Goal: Information Seeking & Learning: Find specific fact

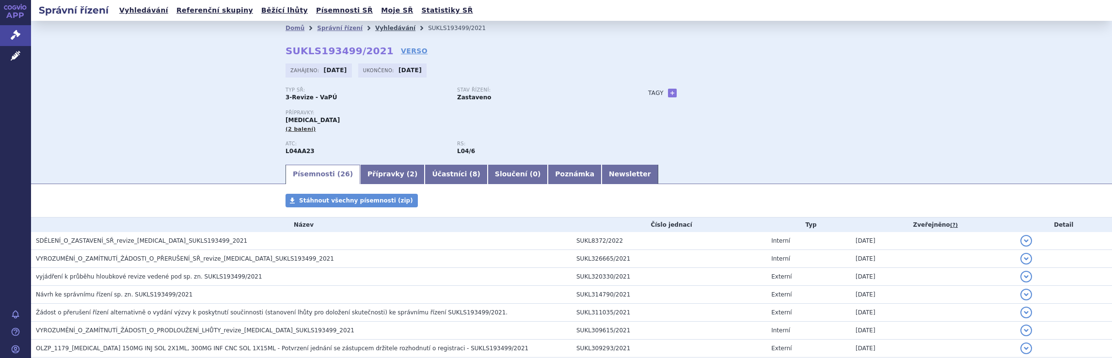
click at [378, 28] on link "Vyhledávání" at bounding box center [395, 28] width 40 height 7
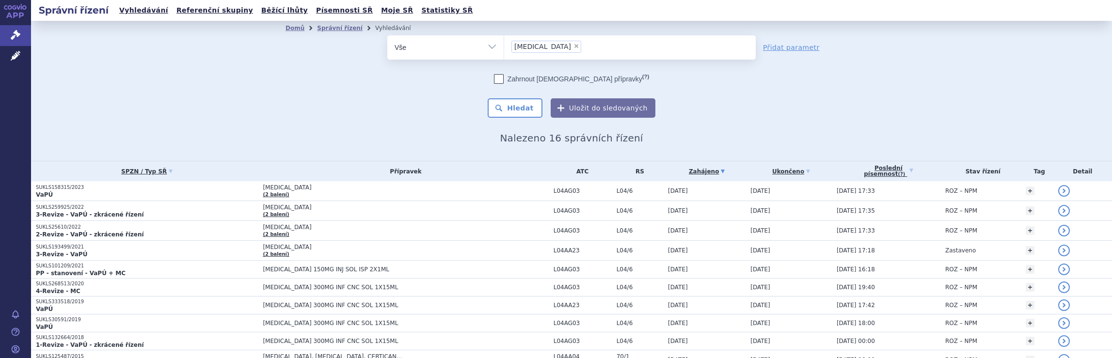
click at [575, 47] on ul "× Tysabri" at bounding box center [630, 45] width 252 height 21
click at [504, 47] on select "Tysabri" at bounding box center [504, 47] width 0 height 24
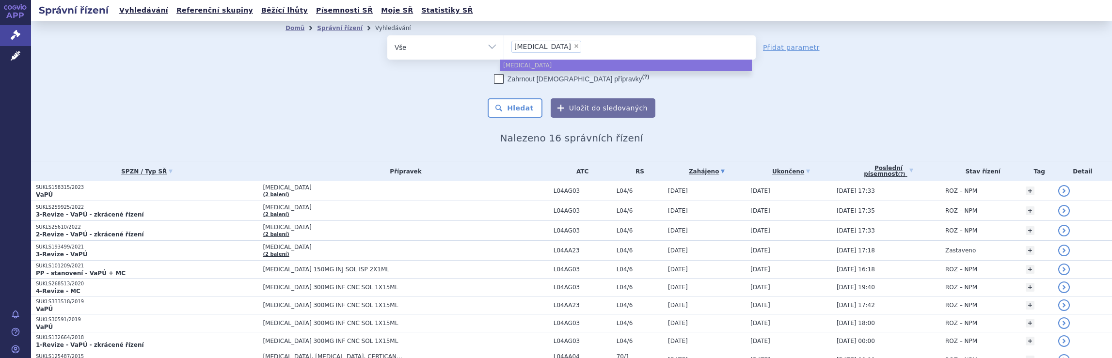
select select
type input "Tysabri"
type input "Tysab"
type input "Tysa"
type input "Ty"
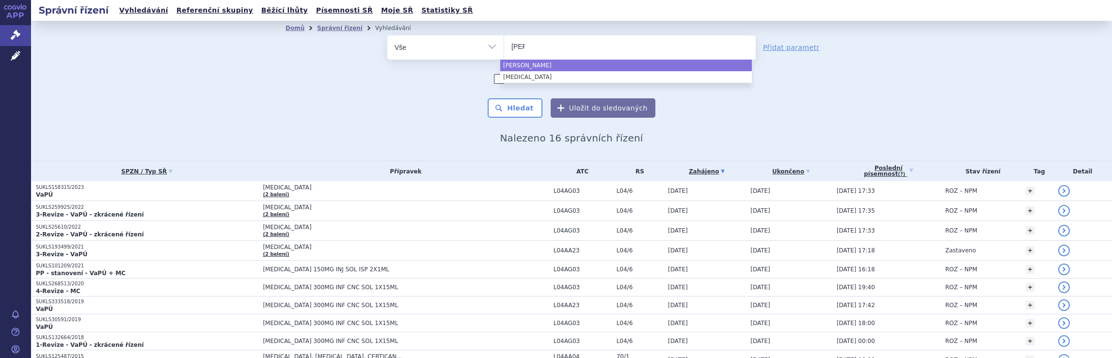
type input "T"
select select "Tysabri"
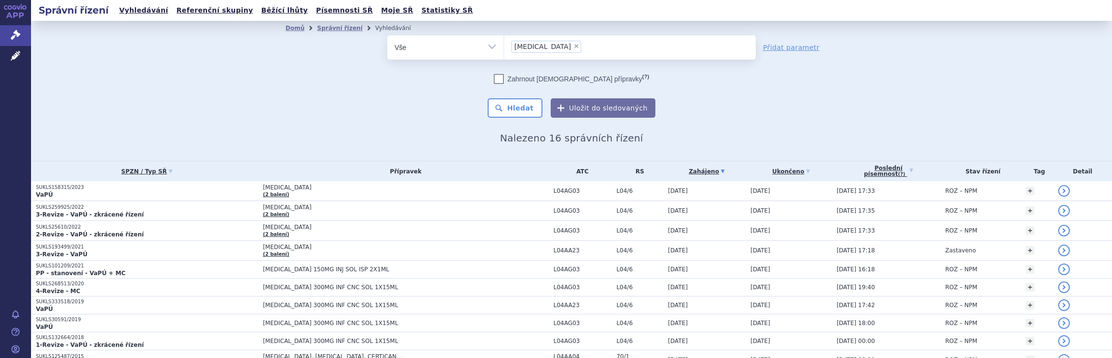
click at [702, 139] on h2 "Nalezeno 16 správních řízení" at bounding box center [572, 138] width 572 height 12
select select
type input "Tysabri"
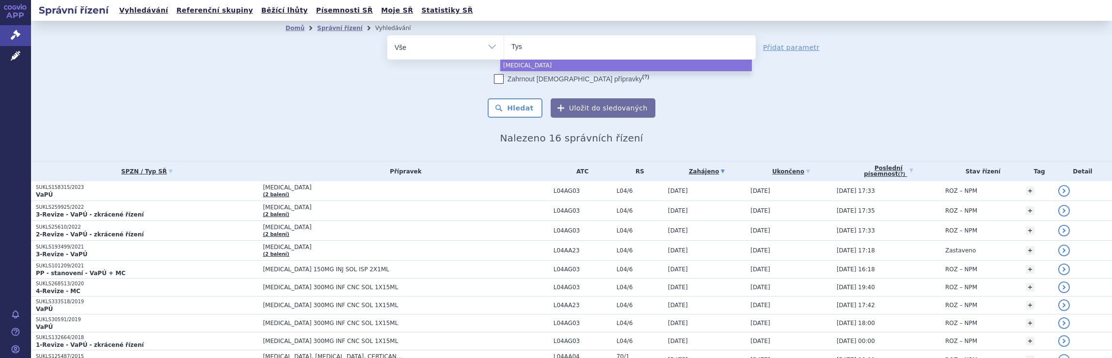
type input "Ty"
type input "T"
type input "sk"
type input "sky"
type input "skyc"
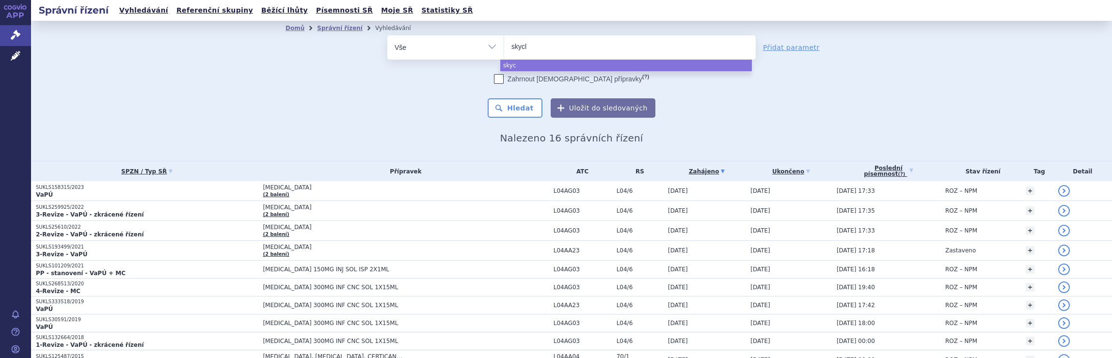
type input "skycla"
type input "skyclary"
type input "skyclarys"
select select "skyclarys"
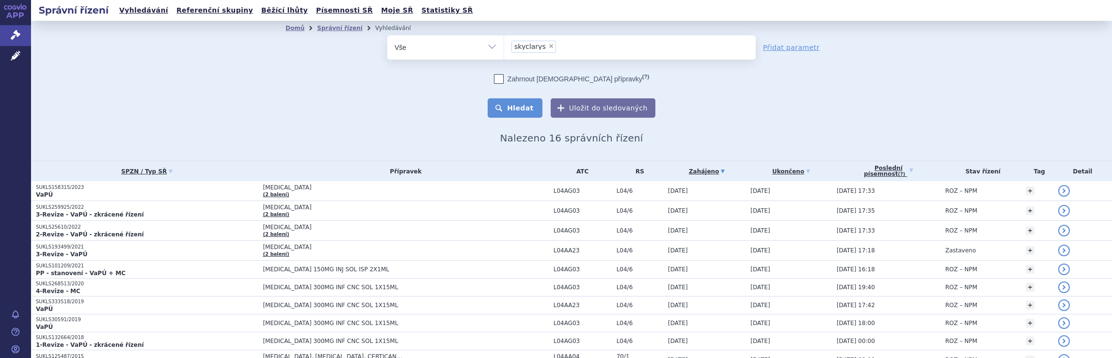
click at [527, 113] on button "Hledat" at bounding box center [515, 107] width 55 height 19
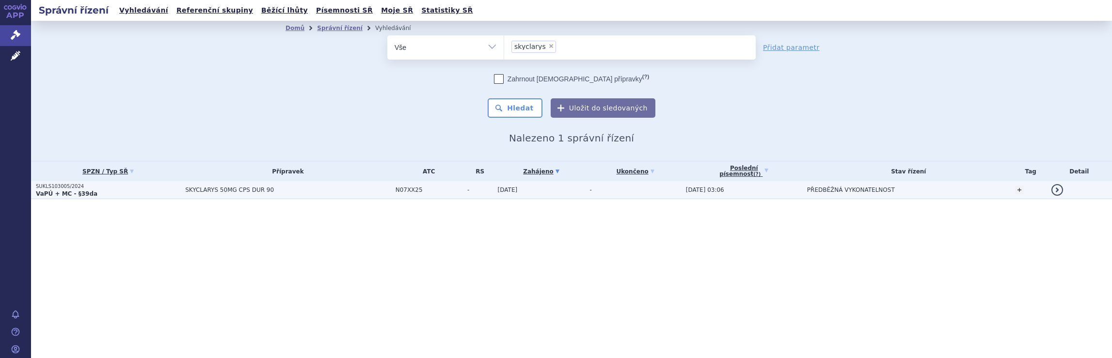
click at [299, 192] on span "SKYCLARYS 50MG CPS DUR 90" at bounding box center [287, 190] width 205 height 7
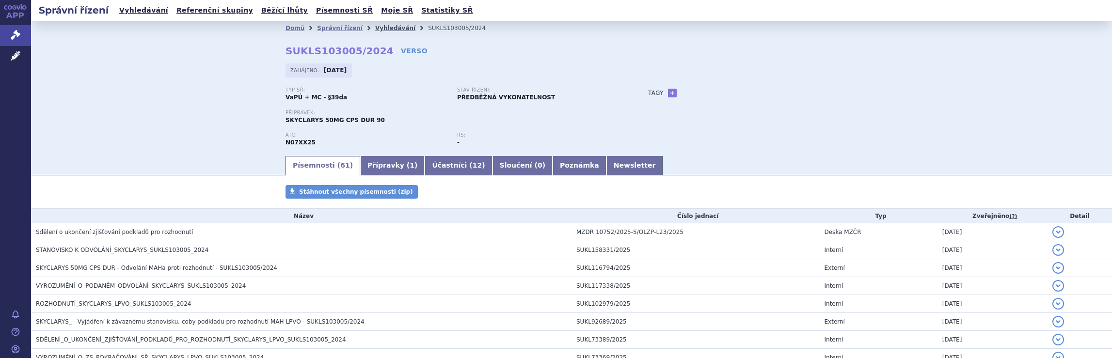
click at [378, 29] on link "Vyhledávání" at bounding box center [395, 28] width 40 height 7
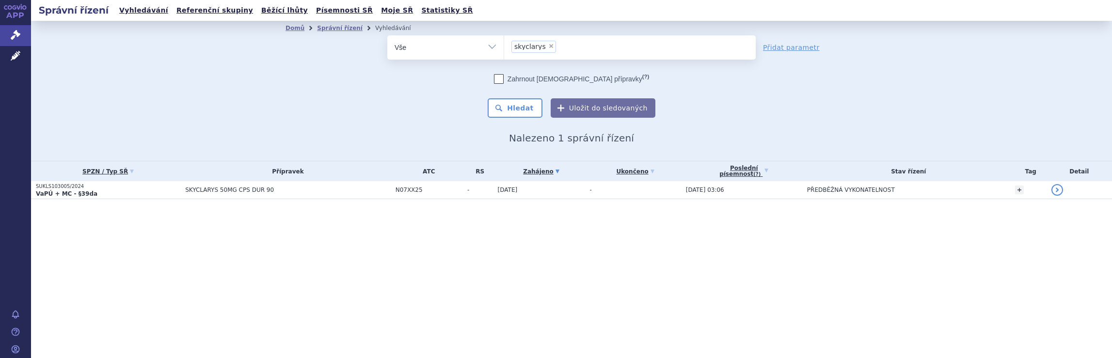
click at [571, 48] on ul "× skyclarys" at bounding box center [630, 45] width 252 height 21
click at [504, 48] on select "skyclarys" at bounding box center [504, 47] width 0 height 24
click at [560, 46] on ul "× skyclarys" at bounding box center [630, 45] width 252 height 21
click at [504, 46] on select "skyclarys" at bounding box center [504, 47] width 0 height 24
select select
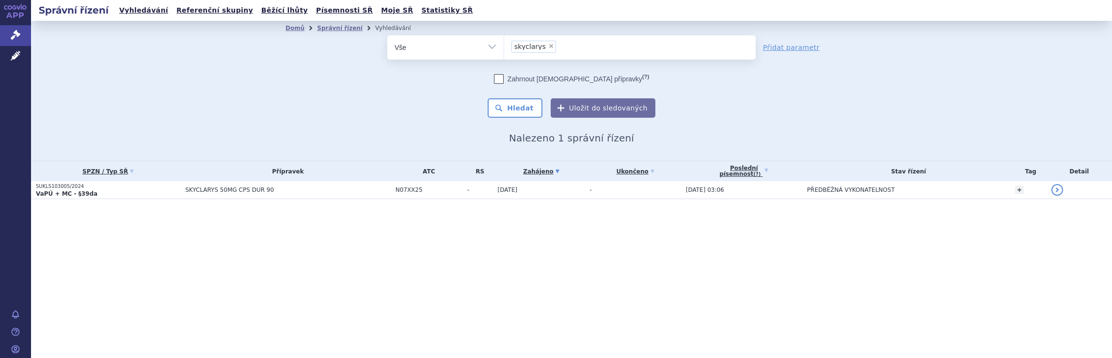
type input "skyclarys"
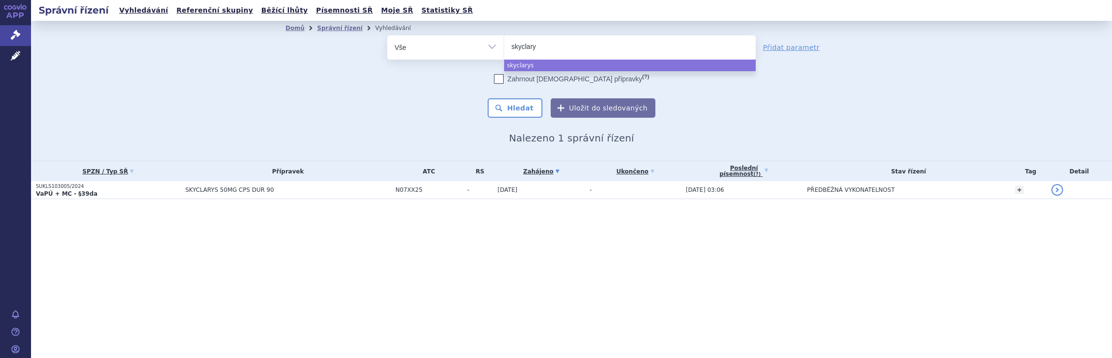
type input "skyclar"
type input "s"
type input "qa"
type input "qal"
type input "qals"
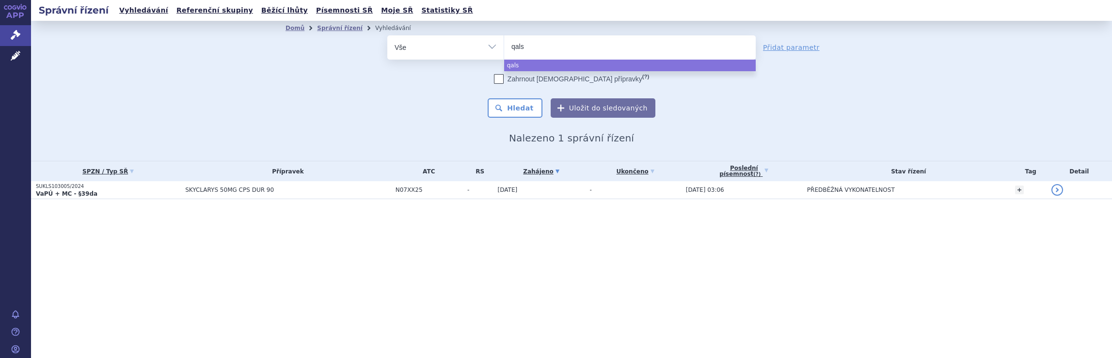
type input "qalso"
type input "qalsod"
type input "qalsody"
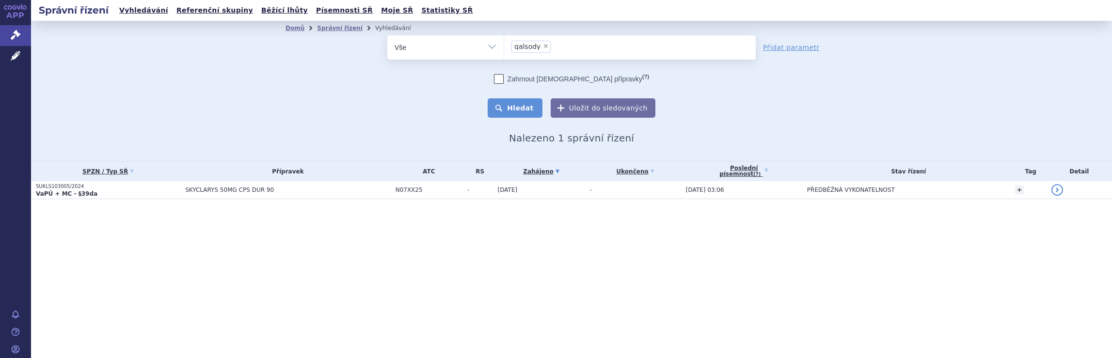
select select "qalsody"
click at [522, 110] on button "Hledat" at bounding box center [515, 107] width 55 height 19
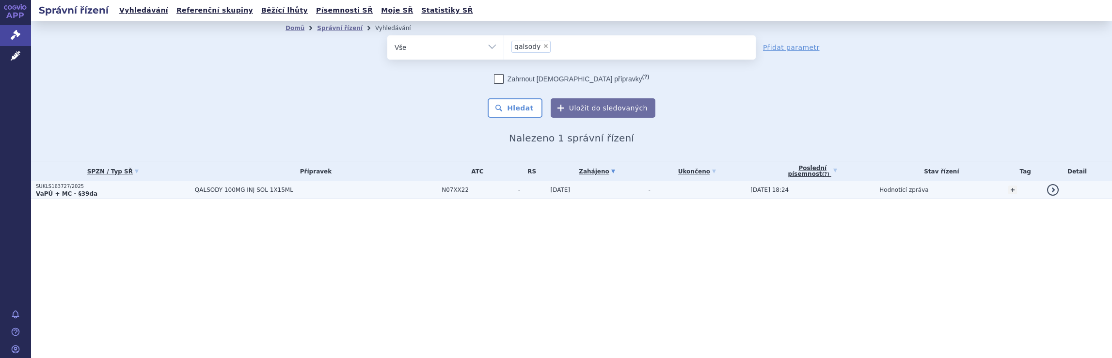
click at [363, 189] on span "QALSODY 100MG INJ SOL 1X15ML" at bounding box center [316, 190] width 242 height 7
